Goal: Book appointment/travel/reservation

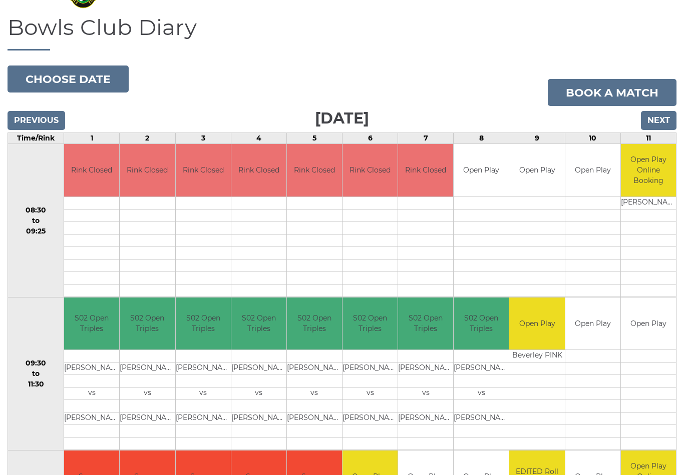
scroll to position [65, 0]
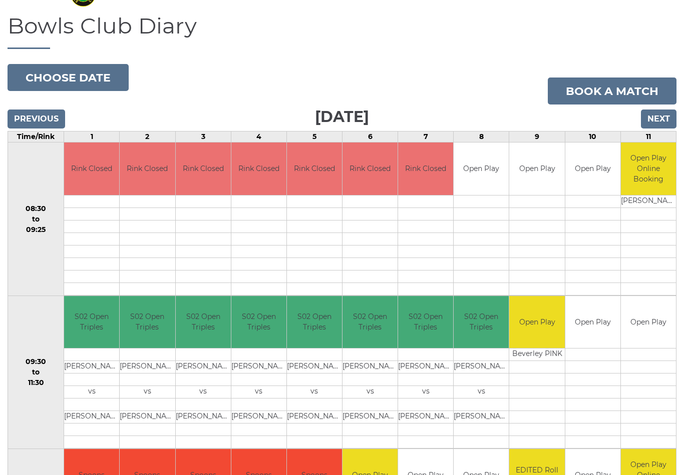
click at [657, 119] on input "Next" at bounding box center [659, 119] width 36 height 19
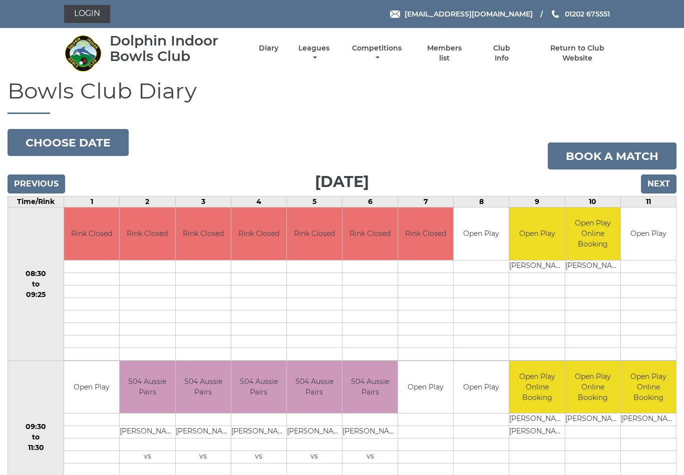
click at [657, 186] on input "Next" at bounding box center [659, 184] width 36 height 19
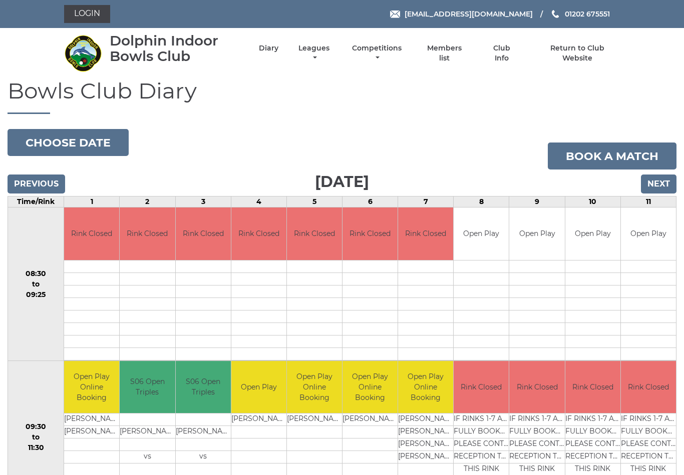
click at [661, 184] on input "Next" at bounding box center [659, 184] width 36 height 19
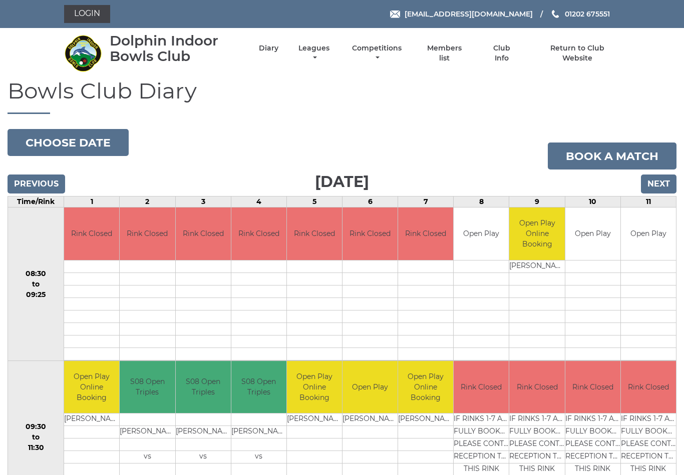
click at [654, 184] on input "Next" at bounding box center [659, 184] width 36 height 19
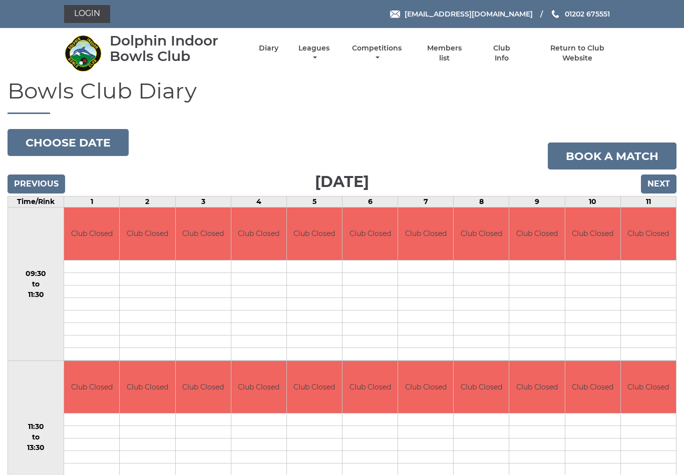
click at [659, 182] on input "Next" at bounding box center [659, 184] width 36 height 19
click at [657, 179] on input "Next" at bounding box center [659, 184] width 36 height 19
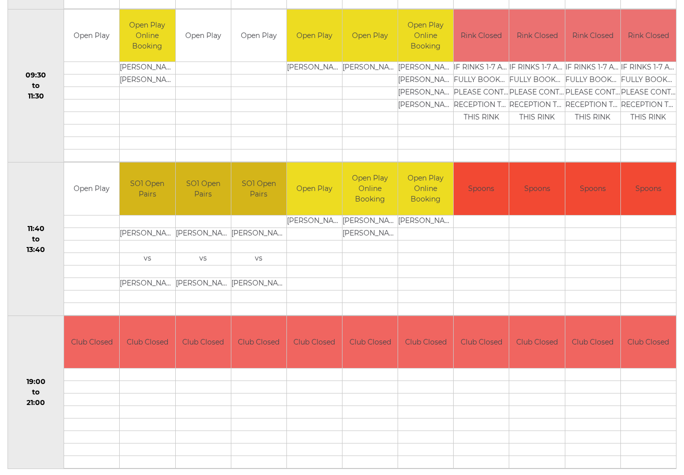
scroll to position [355, 0]
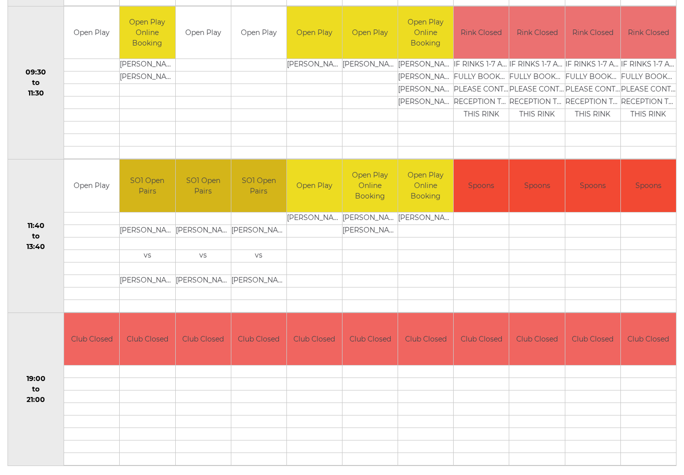
click at [595, 370] on td at bounding box center [592, 372] width 55 height 13
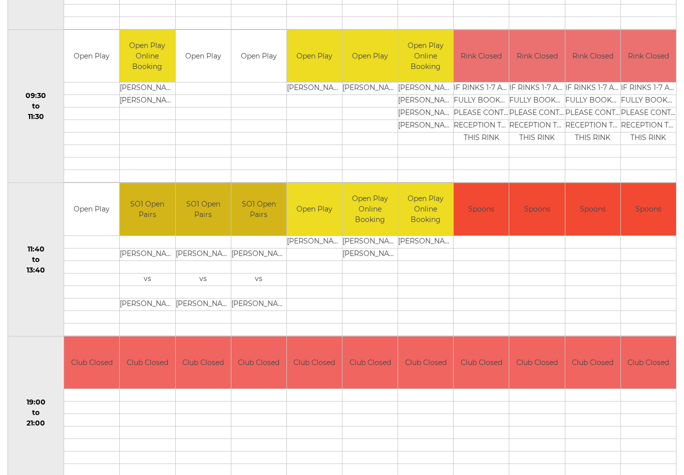
scroll to position [334, 0]
